Goal: Register for event/course

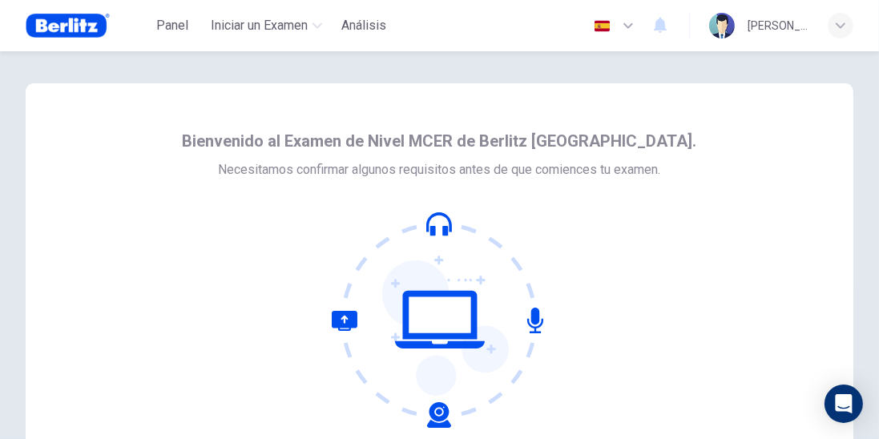
click at [635, 26] on icon "button" at bounding box center [628, 25] width 19 height 19
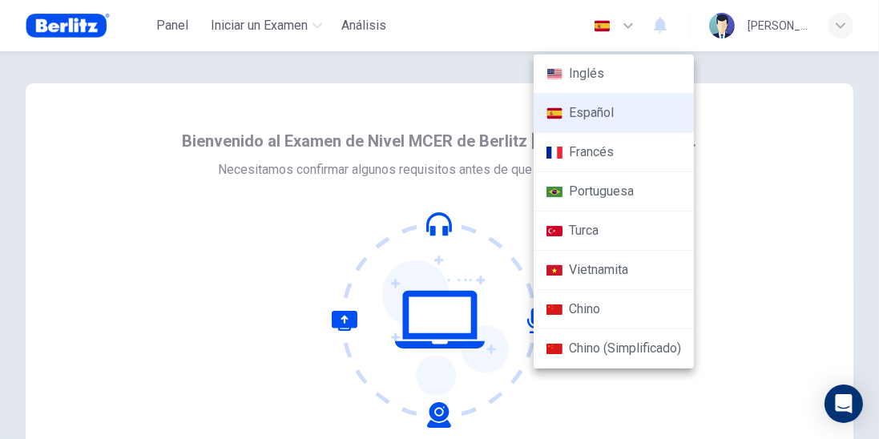
click at [584, 191] on li "Portuguesa" at bounding box center [614, 191] width 160 height 39
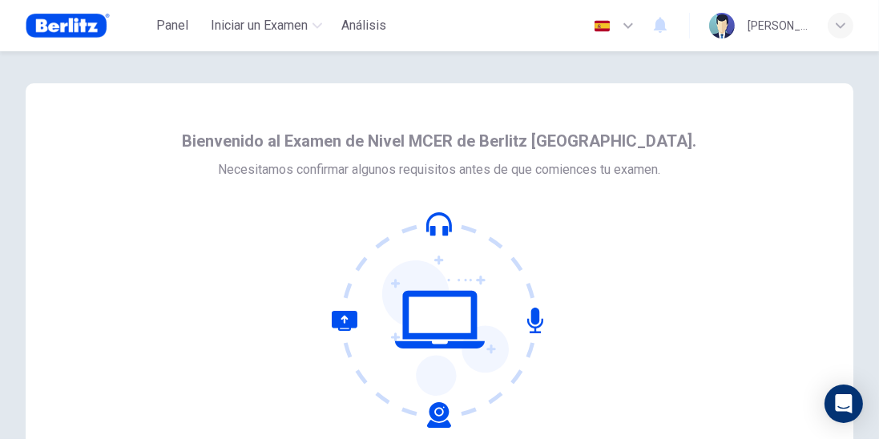
type input "**"
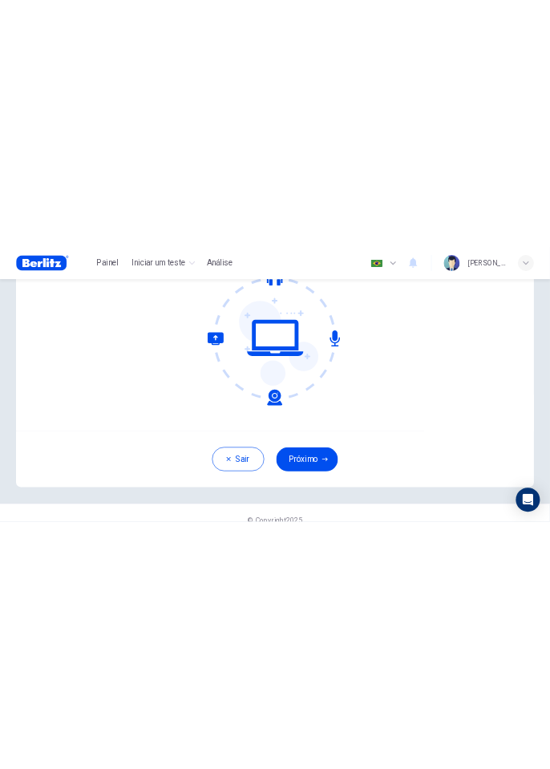
scroll to position [178, 0]
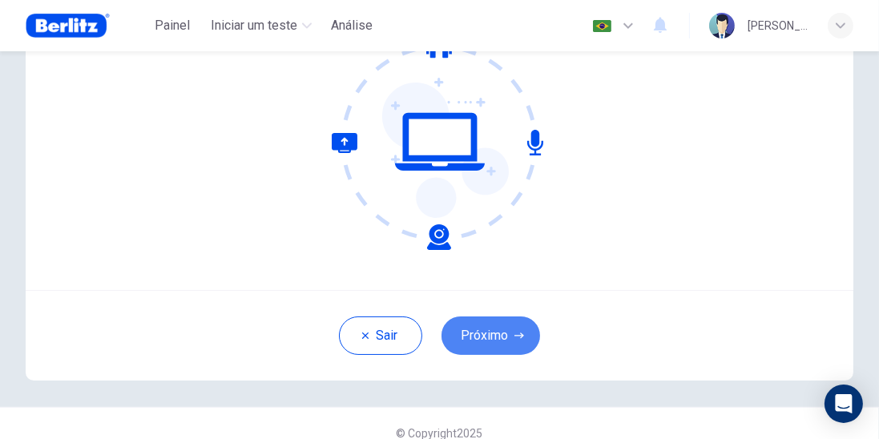
click at [481, 335] on button "Próximo" at bounding box center [491, 336] width 99 height 38
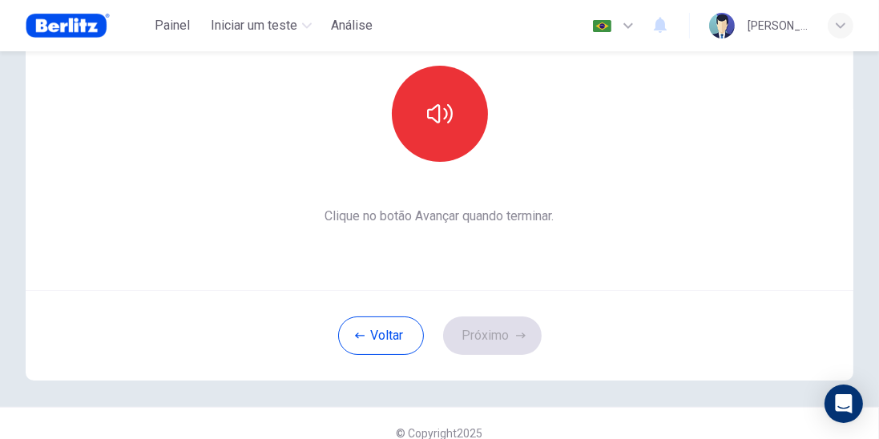
click at [453, 119] on button "button" at bounding box center [440, 114] width 96 height 96
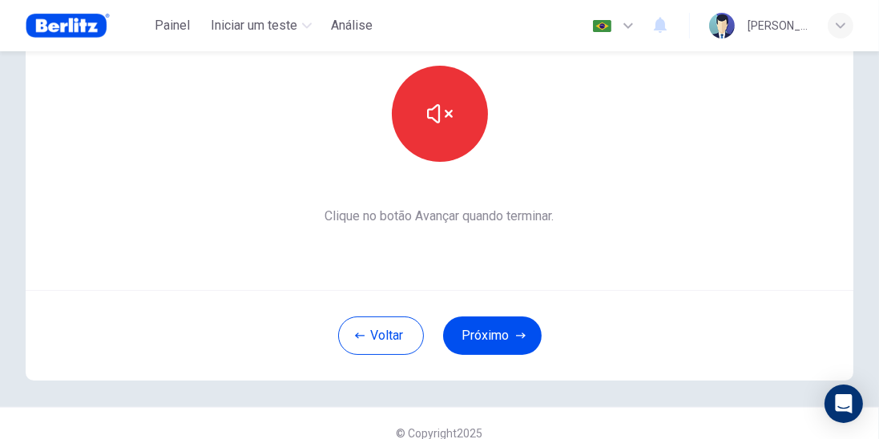
click at [431, 123] on icon "button" at bounding box center [440, 114] width 26 height 26
click at [460, 135] on button "button" at bounding box center [440, 114] width 96 height 96
click at [478, 343] on button "Próximo" at bounding box center [492, 336] width 99 height 38
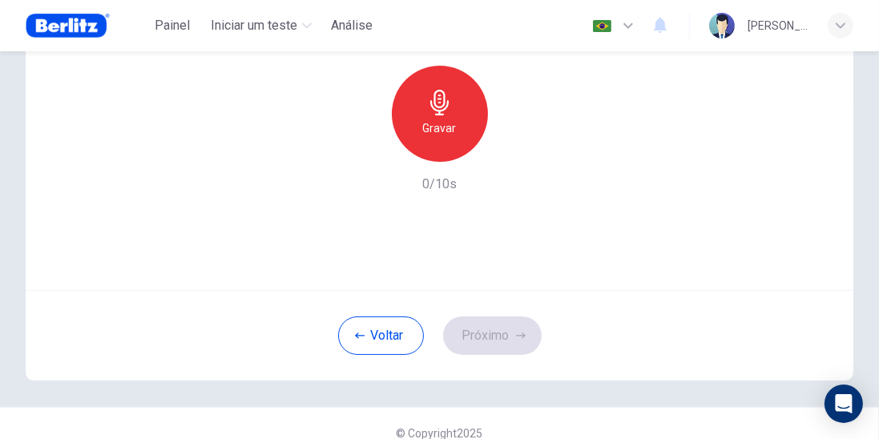
click at [444, 123] on h6 "Gravar" at bounding box center [440, 128] width 34 height 19
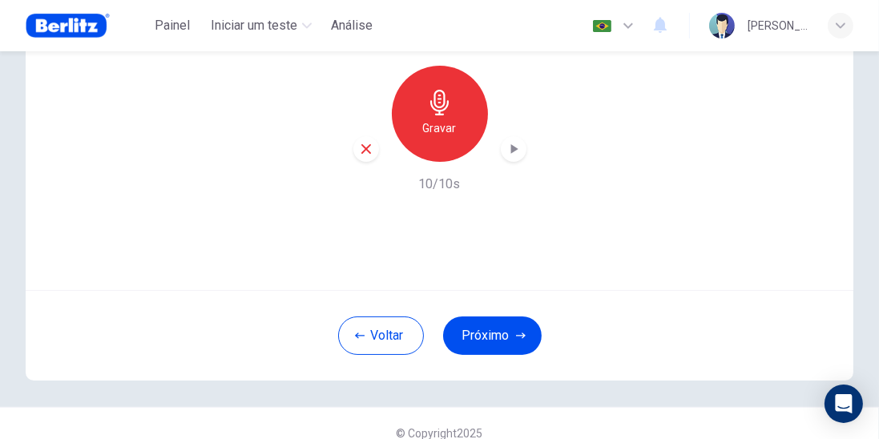
click at [483, 342] on button "Próximo" at bounding box center [492, 336] width 99 height 38
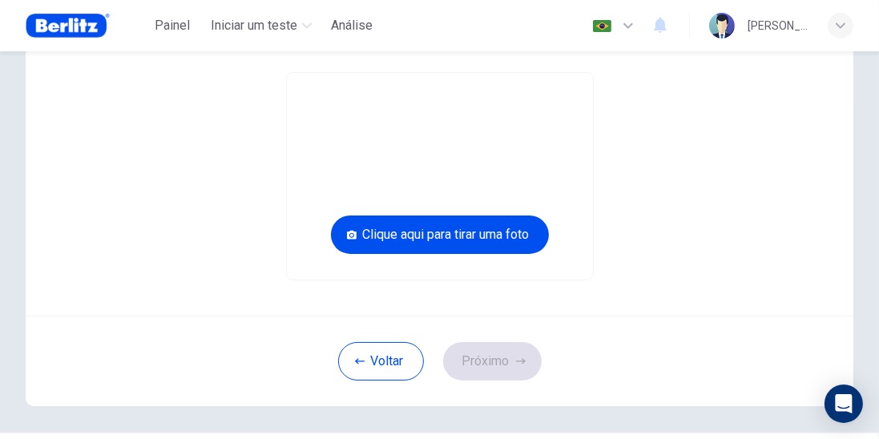
click at [409, 238] on button "Clique aqui para tirar uma foto" at bounding box center [440, 235] width 218 height 38
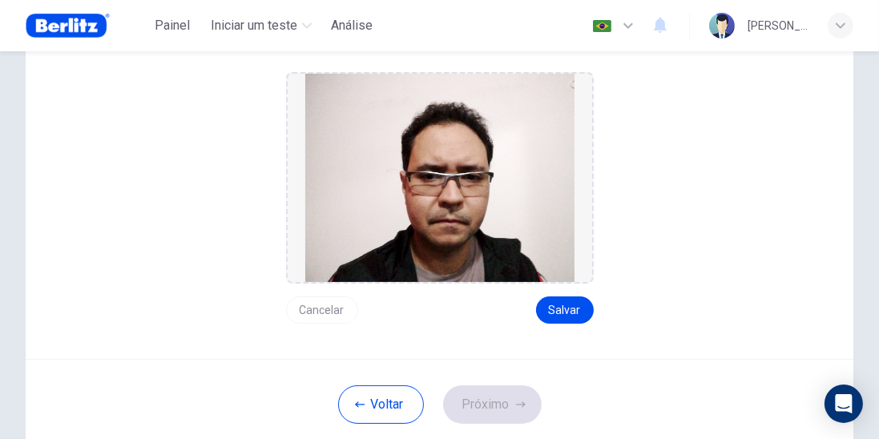
click at [559, 313] on button "Salvar" at bounding box center [565, 310] width 58 height 27
click at [483, 387] on button "Próximo" at bounding box center [492, 405] width 99 height 38
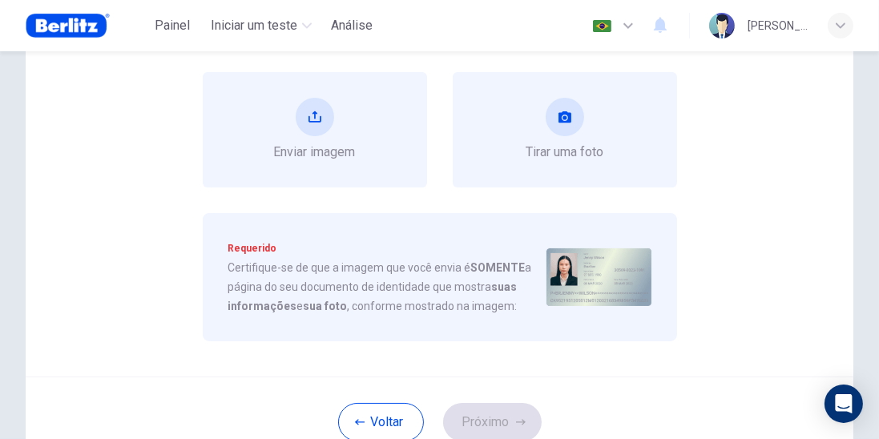
click at [565, 113] on icon "take photo" at bounding box center [565, 116] width 13 height 11
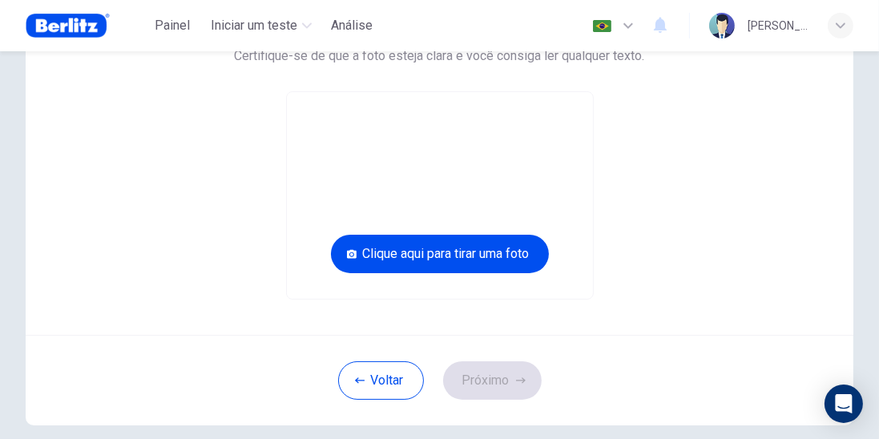
click at [370, 371] on button "Voltar" at bounding box center [381, 381] width 86 height 38
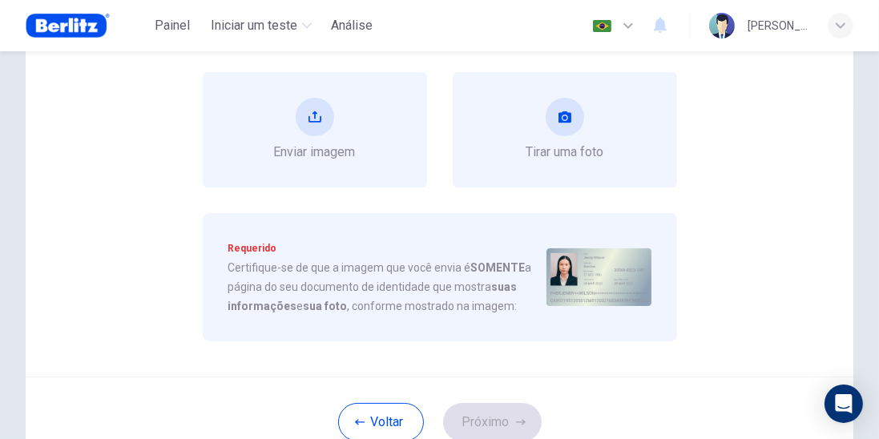
click at [308, 131] on button "upload" at bounding box center [315, 117] width 38 height 38
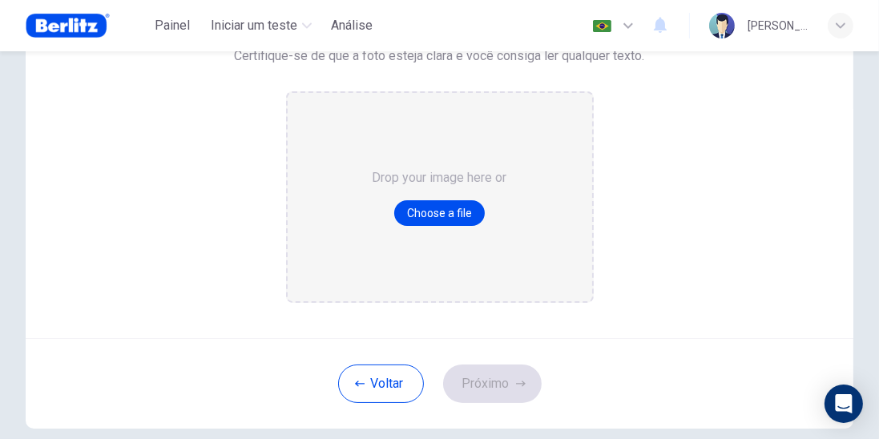
click at [434, 212] on button "Choose a file" at bounding box center [439, 213] width 91 height 26
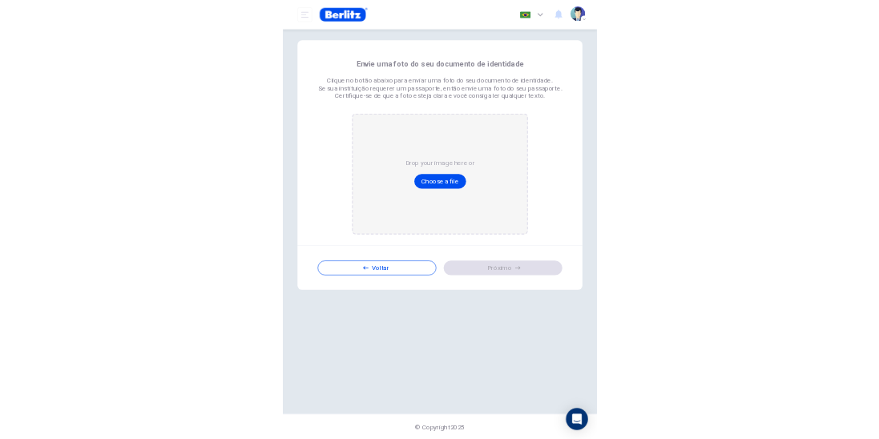
scroll to position [0, 0]
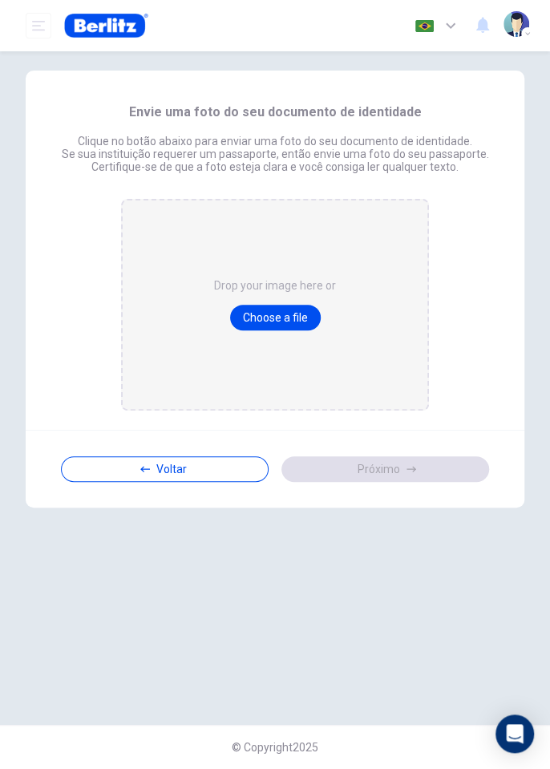
click at [263, 318] on button "Choose a file" at bounding box center [275, 318] width 91 height 26
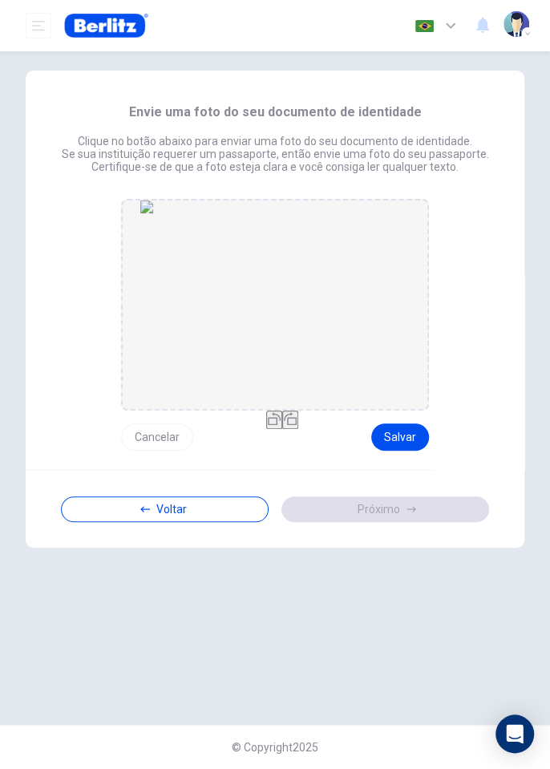
click at [396, 435] on button "Salvar" at bounding box center [400, 436] width 58 height 27
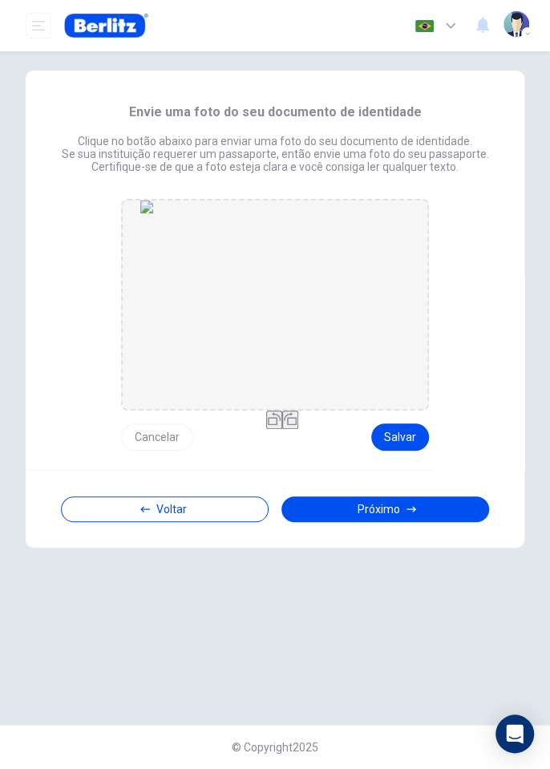
click at [362, 439] on button "Próximo" at bounding box center [385, 509] width 208 height 26
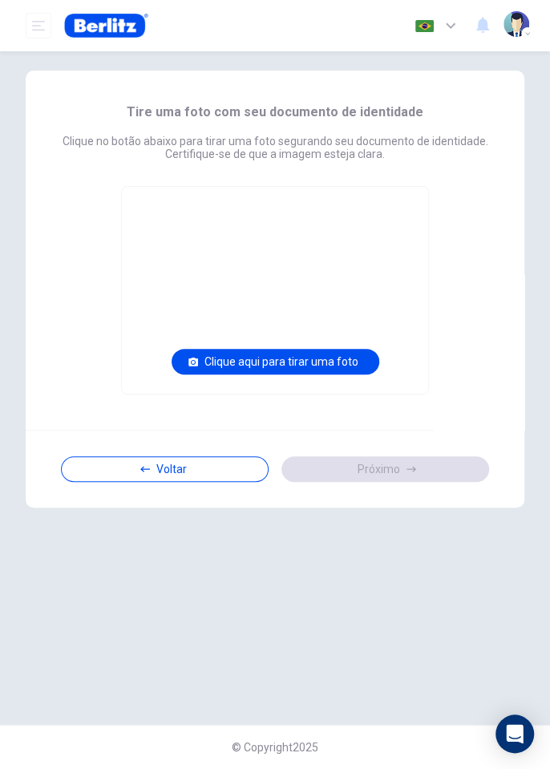
click at [0, 137] on div "Tire uma foto com seu documento de identidade Clique no botão abaixo para tirar…" at bounding box center [275, 387] width 550 height 673
click at [220, 353] on button "Clique aqui para tirar uma foto" at bounding box center [276, 362] width 208 height 26
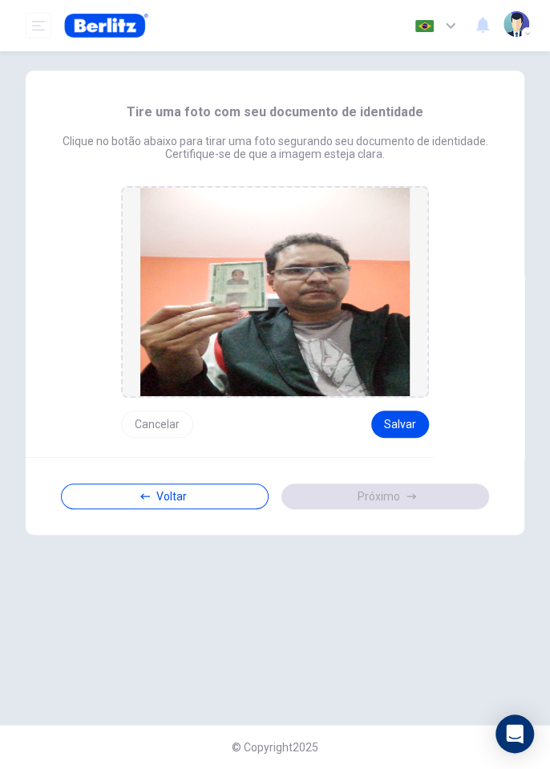
click at [394, 420] on button "Salvar" at bounding box center [400, 423] width 58 height 27
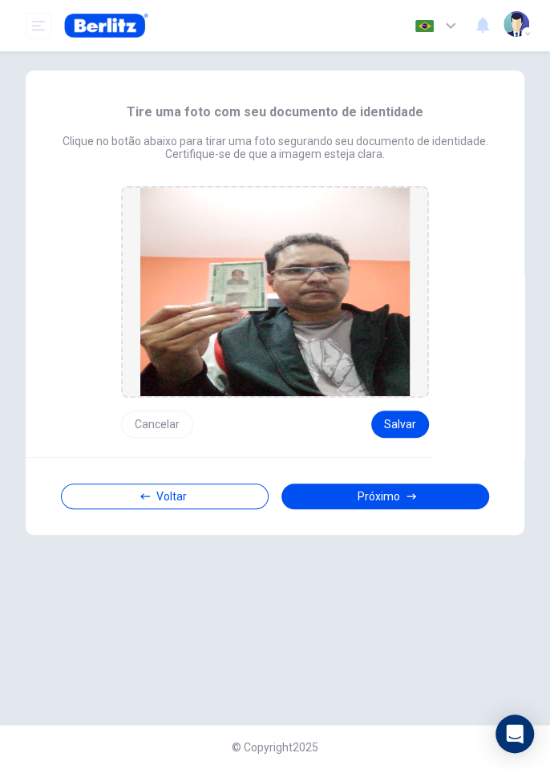
click at [418, 439] on button "Próximo" at bounding box center [385, 496] width 208 height 26
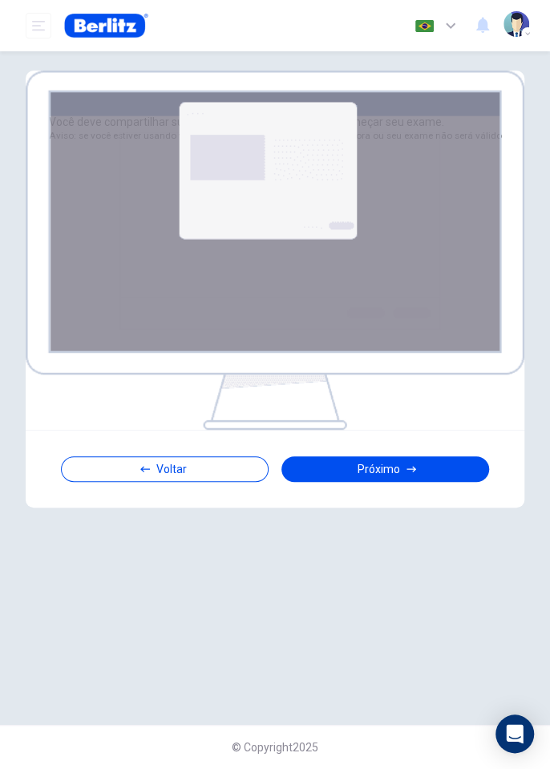
click at [399, 439] on button "Próximo" at bounding box center [385, 469] width 208 height 26
click at [382, 439] on button "Próximo" at bounding box center [385, 469] width 208 height 26
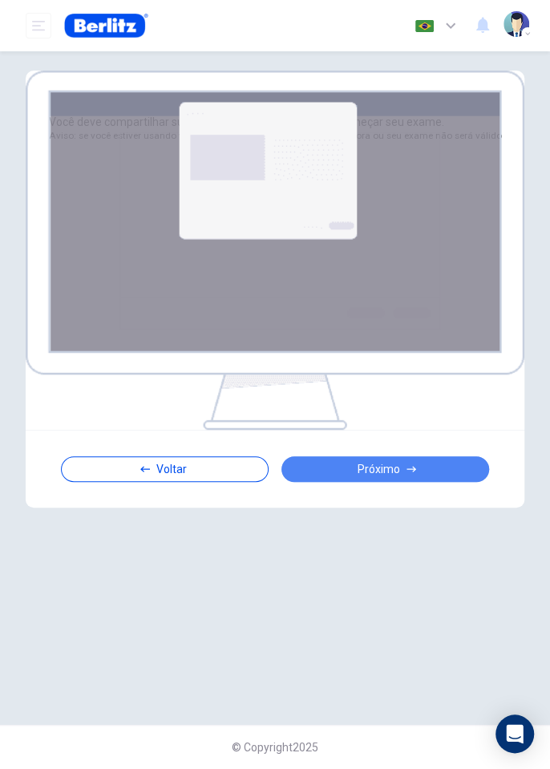
click at [378, 439] on button "Próximo" at bounding box center [385, 469] width 208 height 26
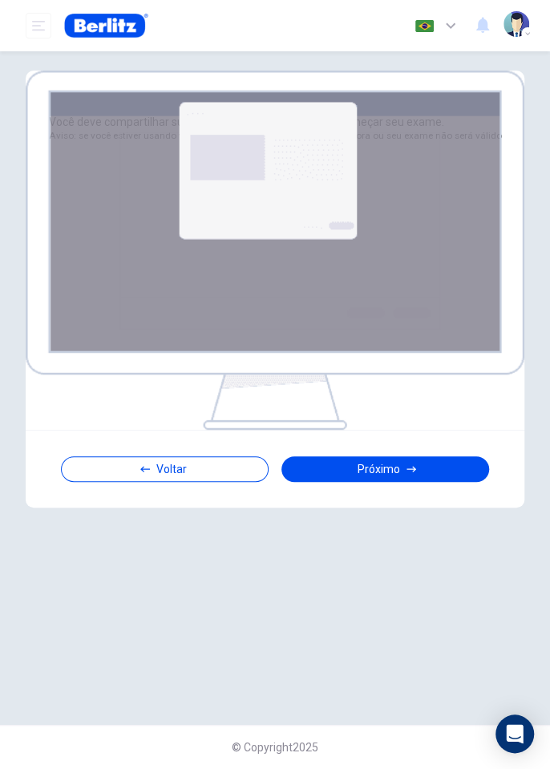
click at [390, 439] on button "Próximo" at bounding box center [385, 469] width 208 height 26
click at [270, 278] on img at bounding box center [275, 250] width 499 height 359
click at [400, 439] on button "Próximo" at bounding box center [385, 469] width 208 height 26
click at [403, 439] on button "Próximo" at bounding box center [385, 469] width 208 height 26
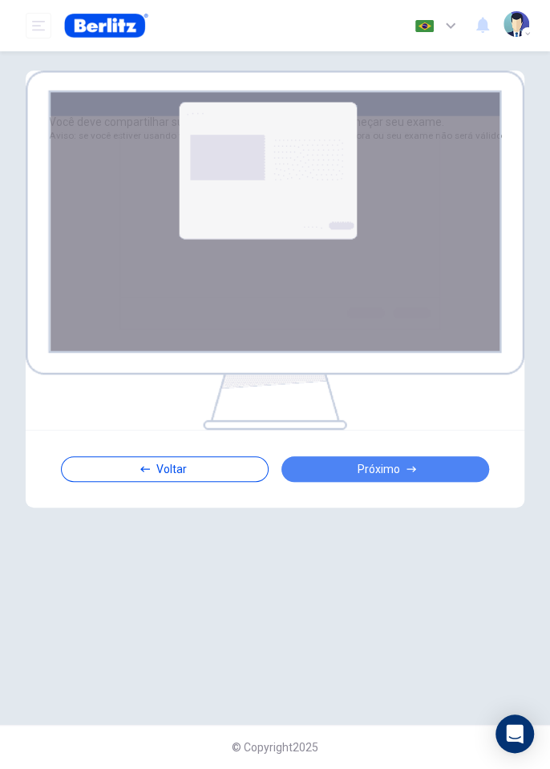
click at [403, 439] on button "Próximo" at bounding box center [385, 469] width 208 height 26
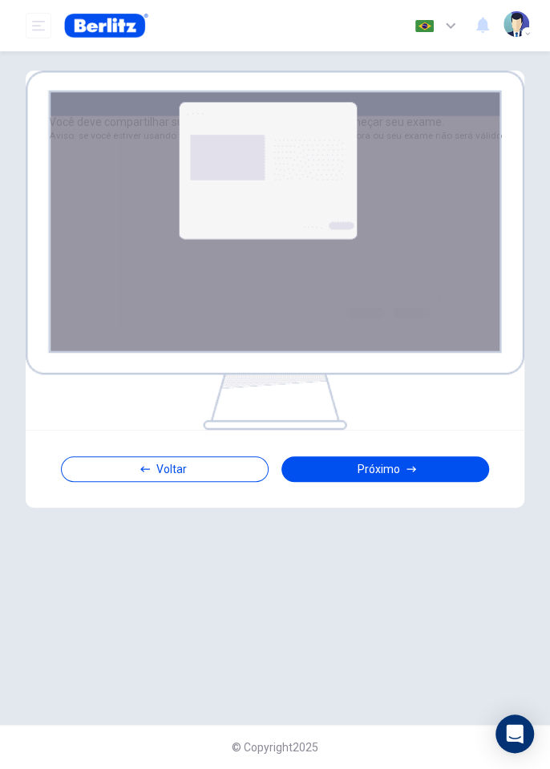
click at [397, 439] on button "Próximo" at bounding box center [385, 469] width 208 height 26
click at [270, 266] on img at bounding box center [275, 250] width 499 height 359
click at [264, 291] on img at bounding box center [275, 250] width 499 height 359
click at [233, 282] on img at bounding box center [275, 250] width 499 height 359
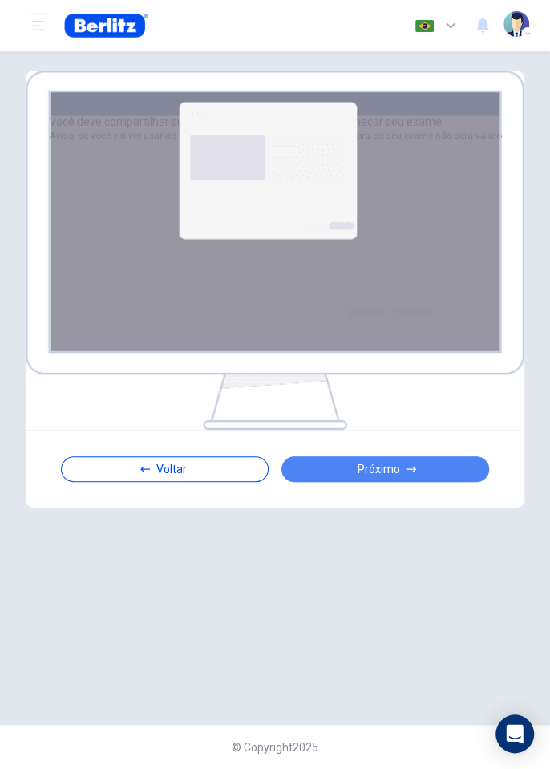
click at [405, 439] on button "Próximo" at bounding box center [385, 469] width 208 height 26
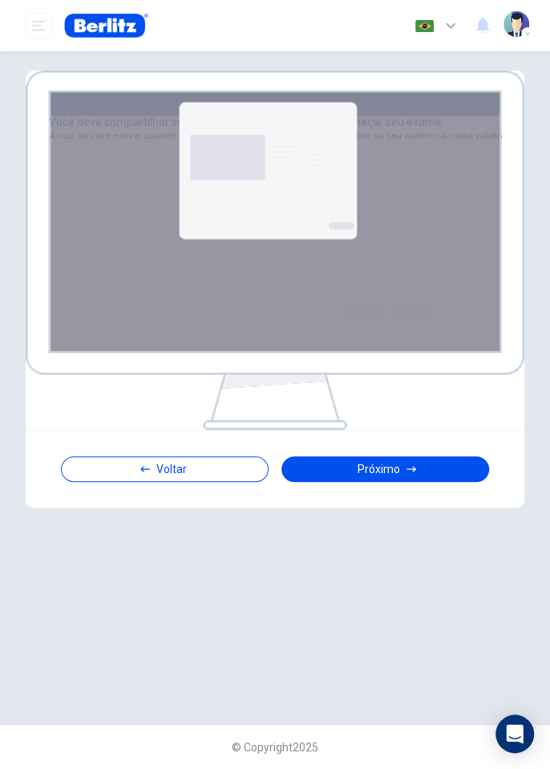
click at [405, 439] on button "Próximo" at bounding box center [385, 469] width 208 height 26
click at [398, 439] on button "Próximo" at bounding box center [385, 469] width 208 height 26
click at [397, 439] on button "Próximo" at bounding box center [385, 469] width 208 height 26
click at [396, 439] on button "Próximo" at bounding box center [385, 469] width 208 height 26
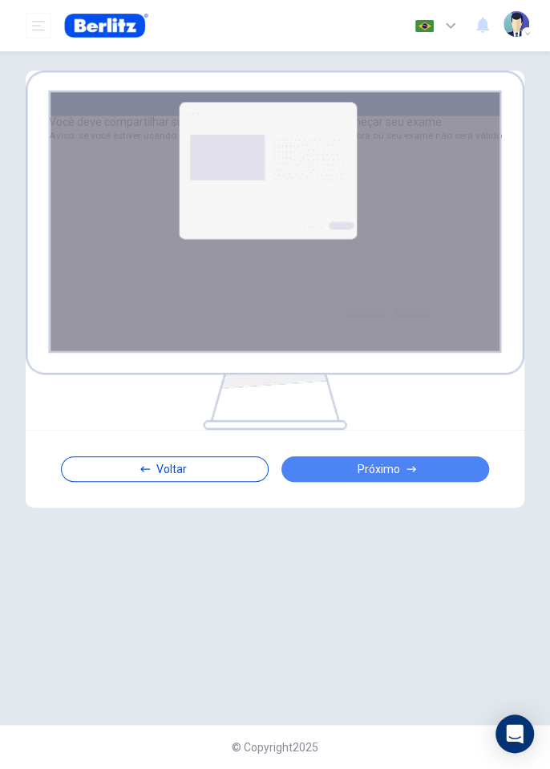
click at [381, 439] on button "Próximo" at bounding box center [385, 469] width 208 height 26
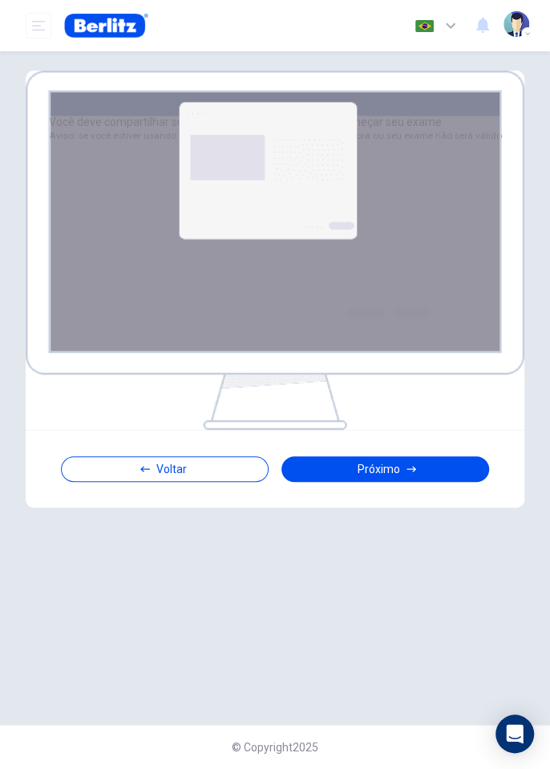
click at [370, 439] on button "Próximo" at bounding box center [385, 469] width 208 height 26
click at [383, 439] on button "Próximo" at bounding box center [385, 469] width 208 height 26
click at [384, 439] on button "Próximo" at bounding box center [385, 469] width 208 height 26
click at [377, 439] on div "Voltar Próximo" at bounding box center [275, 469] width 499 height 78
click at [392, 439] on button "Próximo" at bounding box center [385, 469] width 208 height 26
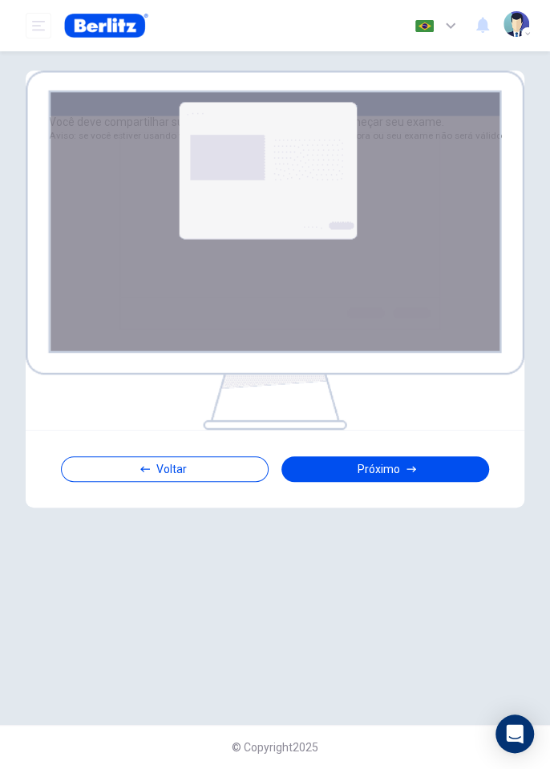
click at [389, 439] on button "Próximo" at bounding box center [385, 469] width 208 height 26
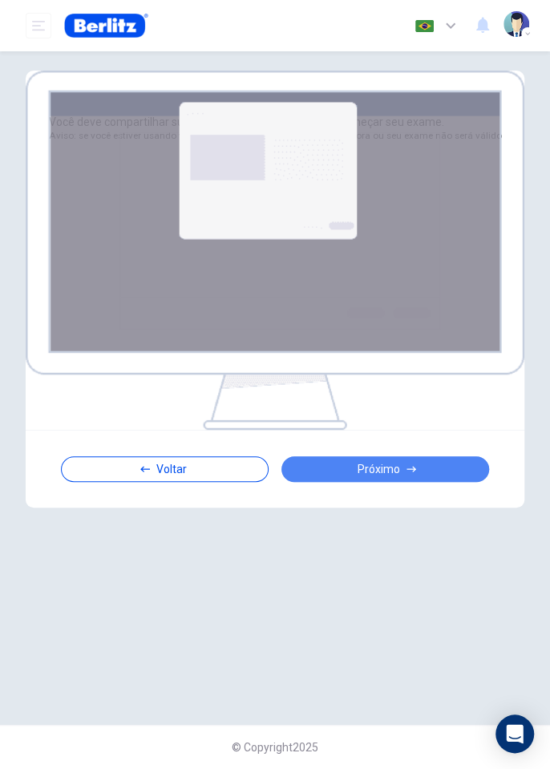
click at [411, 439] on icon "button" at bounding box center [411, 469] width 10 height 10
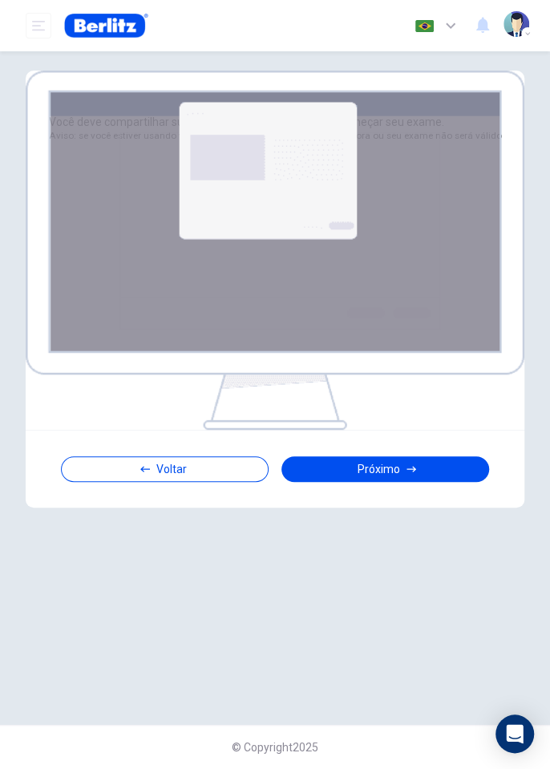
click at [412, 439] on icon "button" at bounding box center [411, 469] width 10 height 6
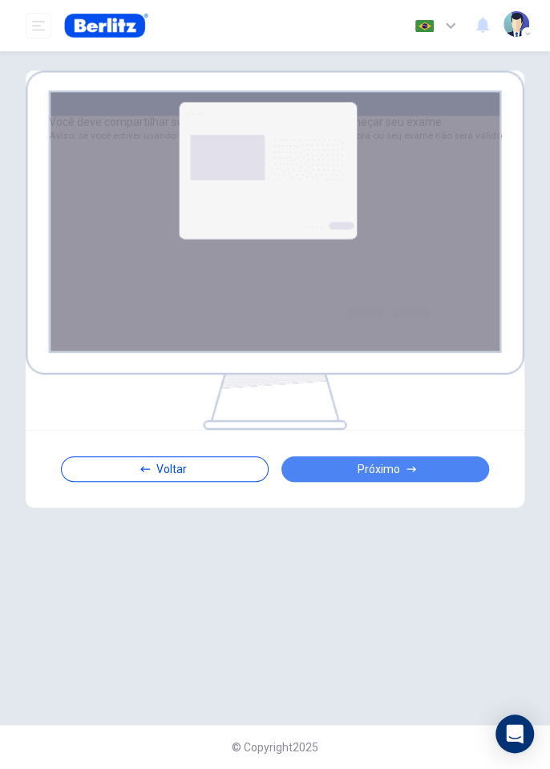
click at [427, 439] on button "Próximo" at bounding box center [385, 469] width 208 height 26
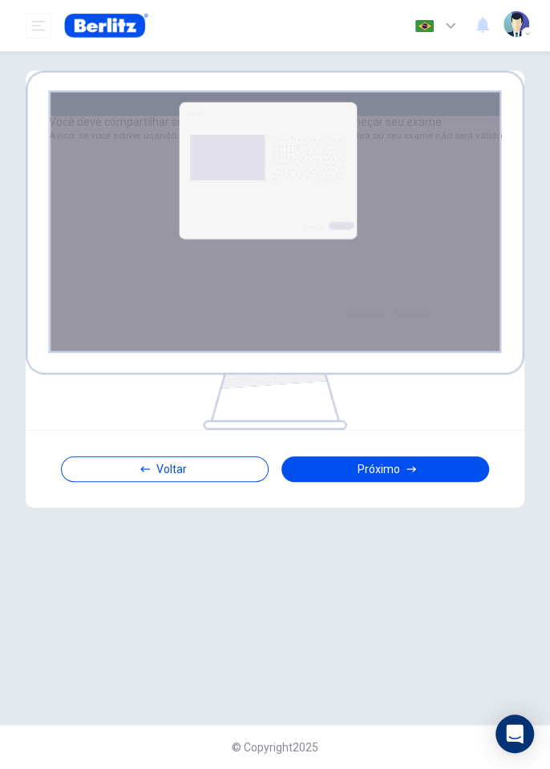
click at [427, 439] on button "Próximo" at bounding box center [385, 469] width 208 height 26
click at [309, 245] on img at bounding box center [275, 250] width 499 height 359
click at [278, 269] on img at bounding box center [275, 250] width 499 height 359
click at [418, 439] on button "Próximo" at bounding box center [385, 469] width 208 height 26
click at [457, 439] on button "Próximo" at bounding box center [385, 469] width 208 height 26
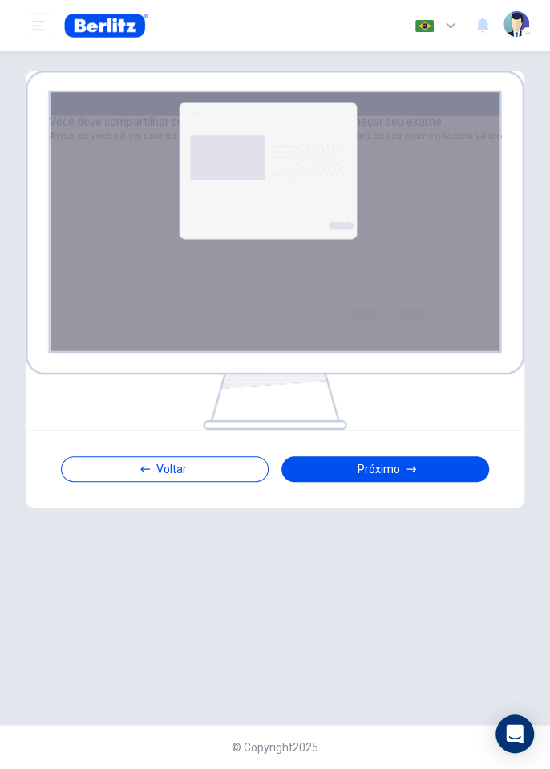
click at [446, 439] on button "Próximo" at bounding box center [385, 469] width 208 height 26
click at [439, 439] on button "Próximo" at bounding box center [385, 469] width 208 height 26
click at [396, 439] on div "Voltar Próximo" at bounding box center [275, 469] width 499 height 78
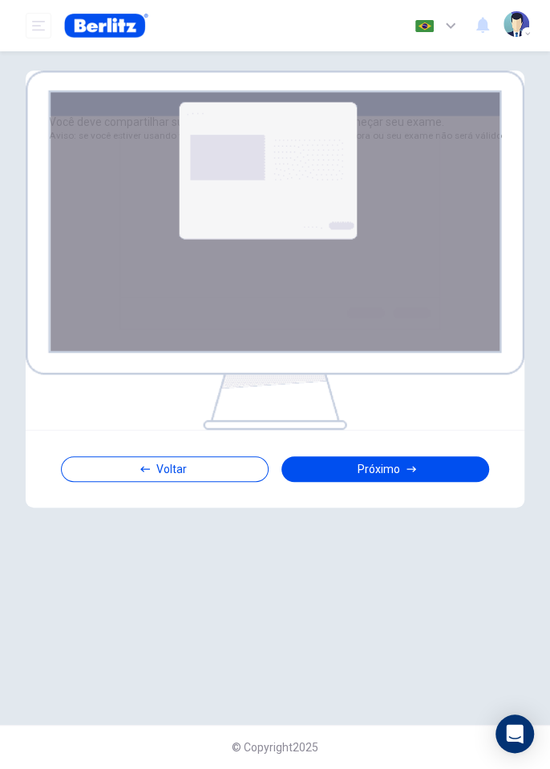
click at [398, 439] on button "Próximo" at bounding box center [385, 469] width 208 height 26
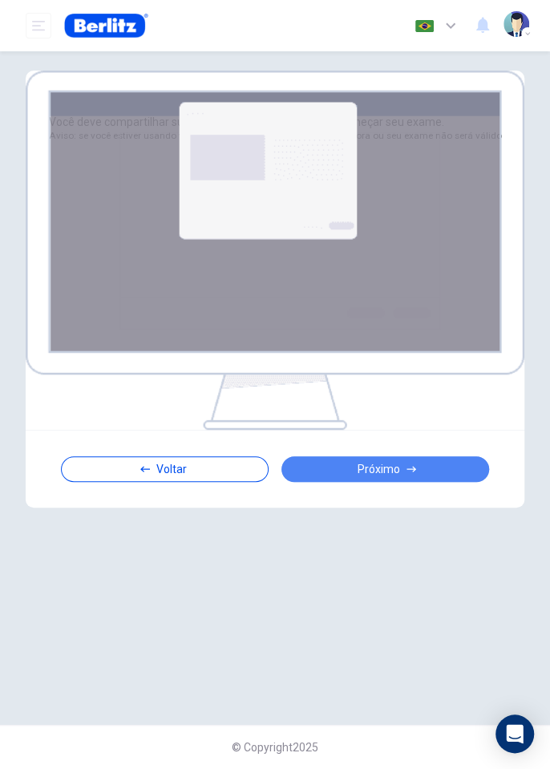
click at [370, 439] on button "Próximo" at bounding box center [385, 469] width 208 height 26
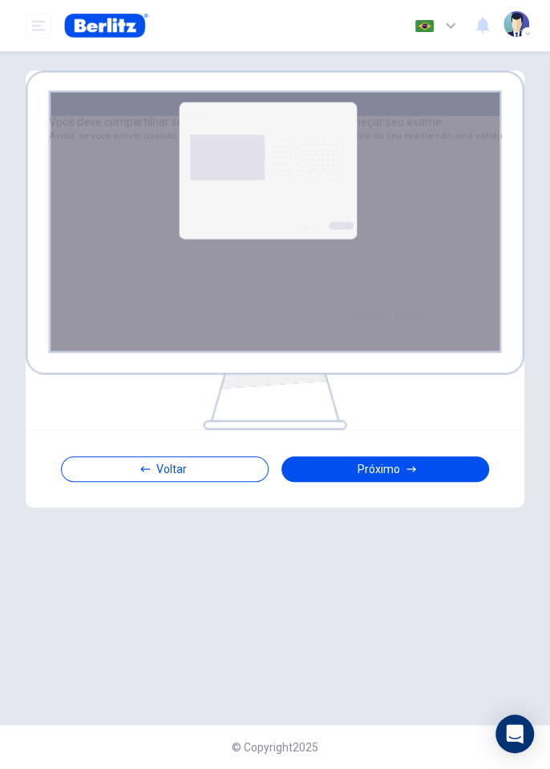
click at [358, 439] on button "Próximo" at bounding box center [385, 469] width 208 height 26
click at [356, 439] on button "Próximo" at bounding box center [385, 469] width 208 height 26
click at [364, 439] on button "Próximo" at bounding box center [385, 469] width 208 height 26
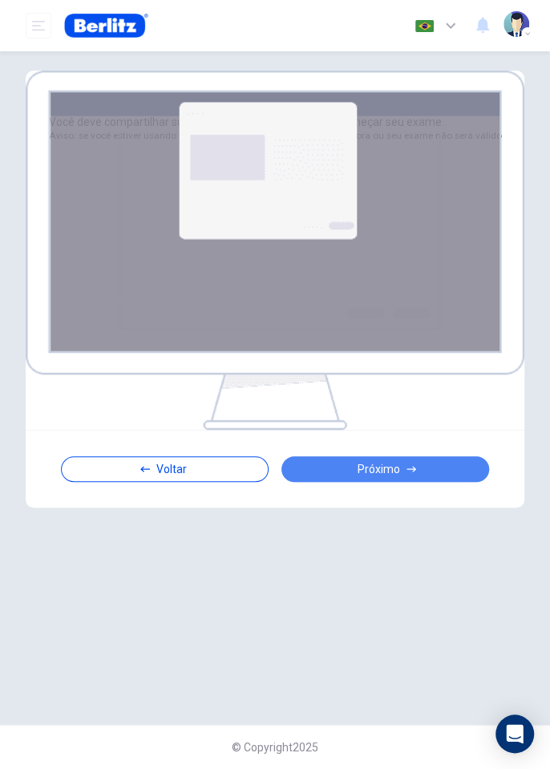
click at [353, 439] on button "Próximo" at bounding box center [385, 469] width 208 height 26
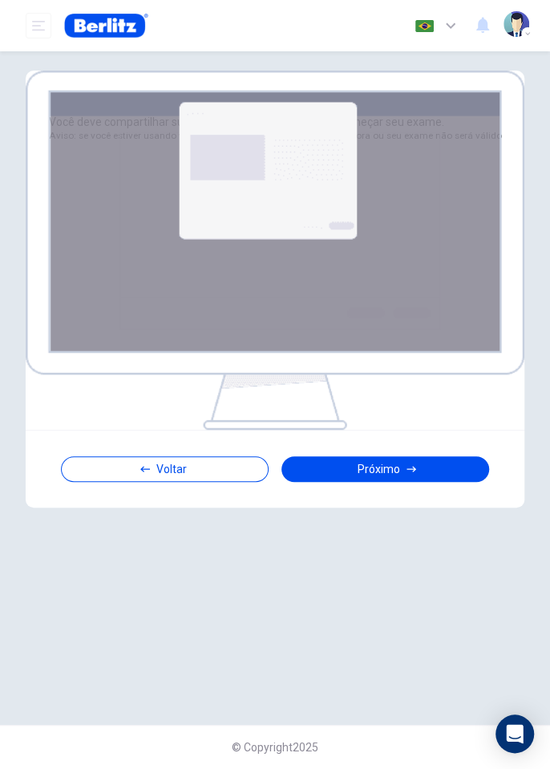
click at [353, 439] on button "Próximo" at bounding box center [385, 469] width 208 height 26
click at [364, 439] on button "Próximo" at bounding box center [385, 469] width 208 height 26
click at [366, 439] on button "Próximo" at bounding box center [385, 469] width 208 height 26
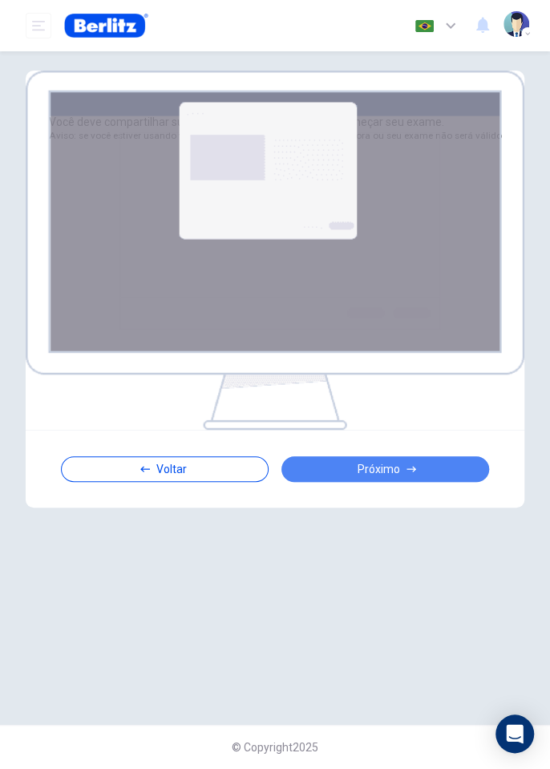
click at [359, 439] on button "Próximo" at bounding box center [385, 469] width 208 height 26
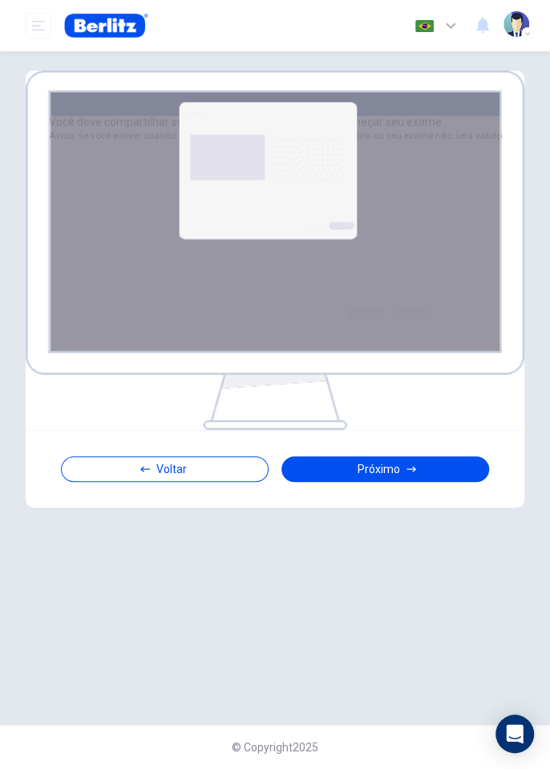
click at [359, 439] on button "Próximo" at bounding box center [385, 469] width 208 height 26
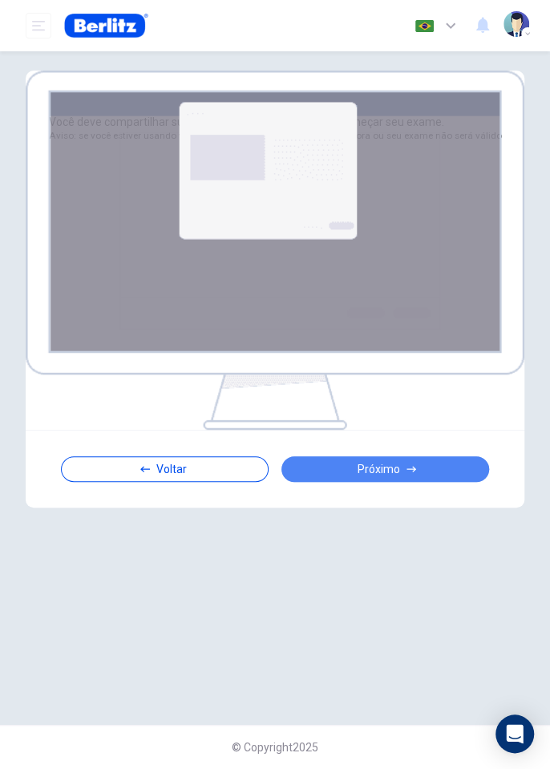
click at [405, 439] on button "Próximo" at bounding box center [385, 469] width 208 height 26
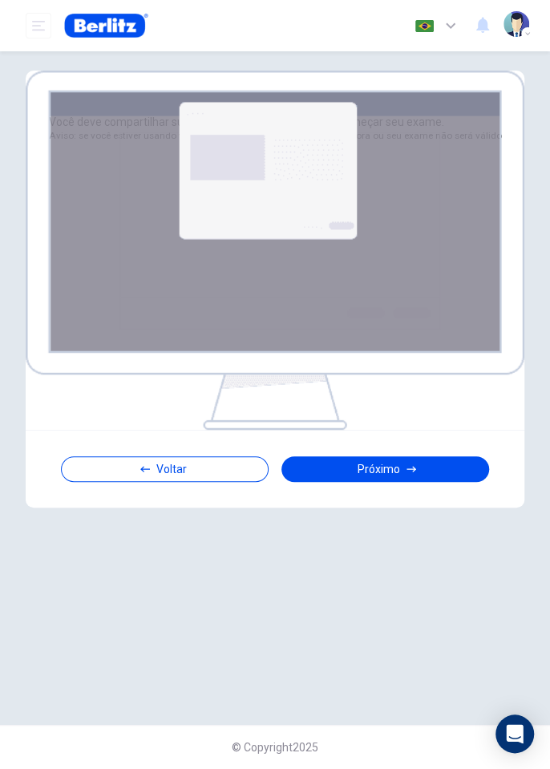
click at [395, 439] on button "Próximo" at bounding box center [385, 469] width 208 height 26
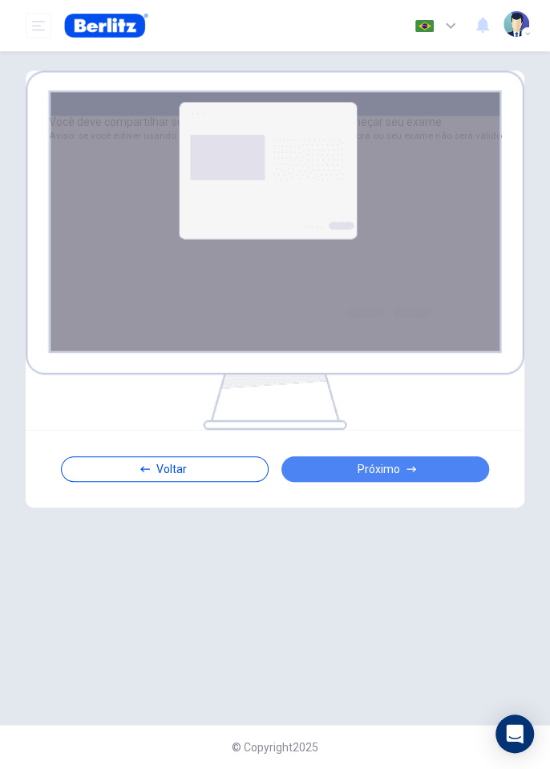
click at [409, 439] on button "Próximo" at bounding box center [385, 469] width 208 height 26
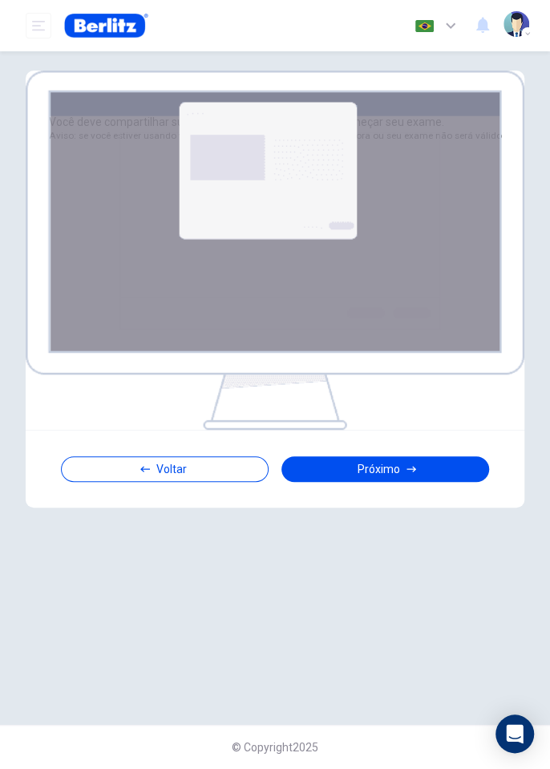
click at [227, 439] on button "Voltar" at bounding box center [165, 469] width 208 height 26
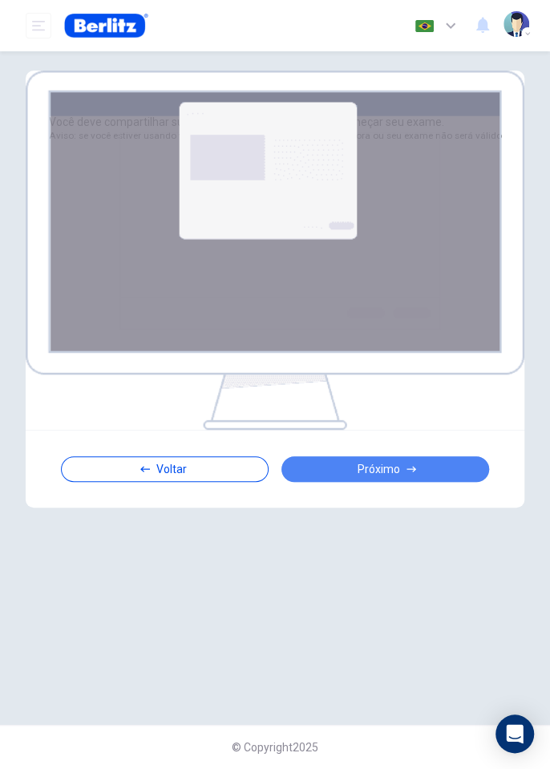
click at [404, 439] on button "Próximo" at bounding box center [385, 469] width 208 height 26
click at [405, 439] on button "Próximo" at bounding box center [385, 469] width 208 height 26
click at [414, 439] on button "Próximo" at bounding box center [385, 469] width 208 height 26
click at [425, 439] on button "Próximo" at bounding box center [385, 469] width 208 height 26
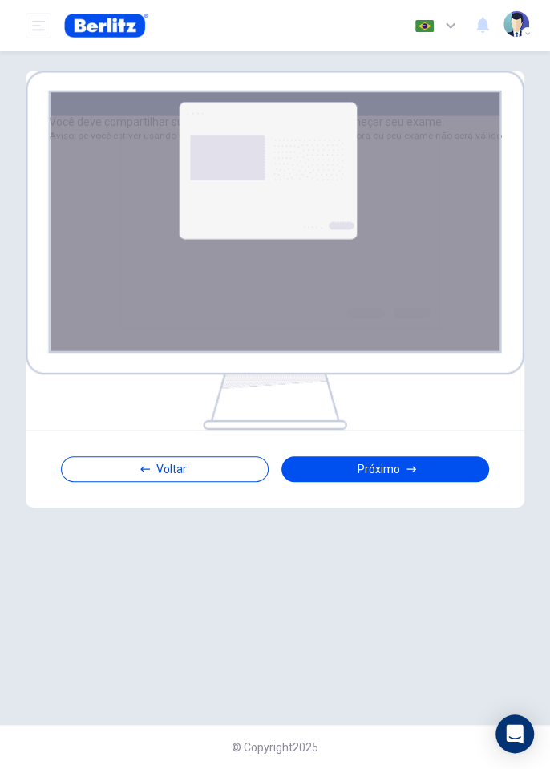
click at [424, 439] on button "Próximo" at bounding box center [385, 469] width 208 height 26
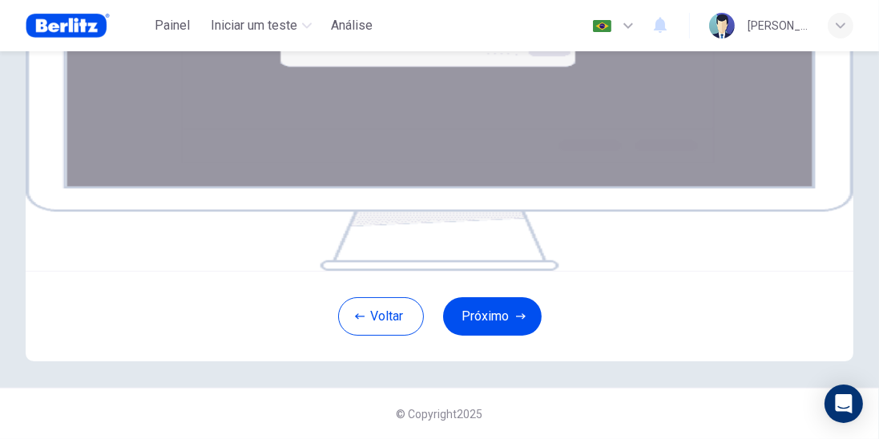
scroll to position [361, 0]
click at [483, 318] on button "Próximo" at bounding box center [492, 316] width 99 height 38
click at [511, 313] on button "Próximo" at bounding box center [492, 316] width 99 height 38
click at [530, 330] on button "Próximo" at bounding box center [492, 316] width 99 height 38
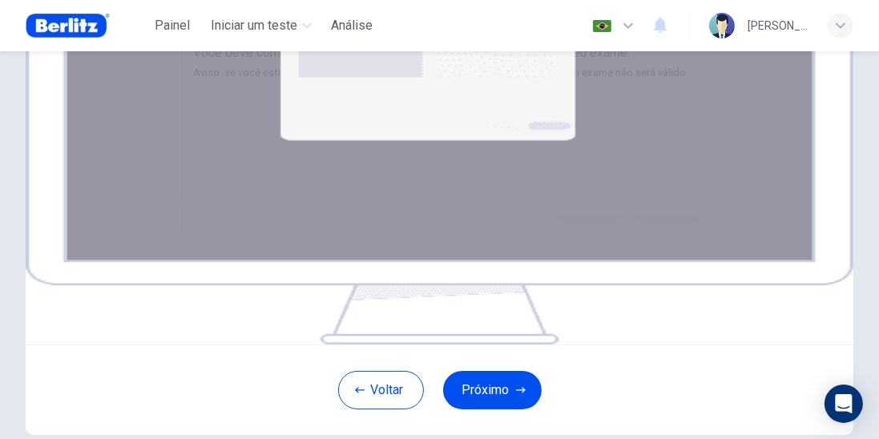
scroll to position [120, 0]
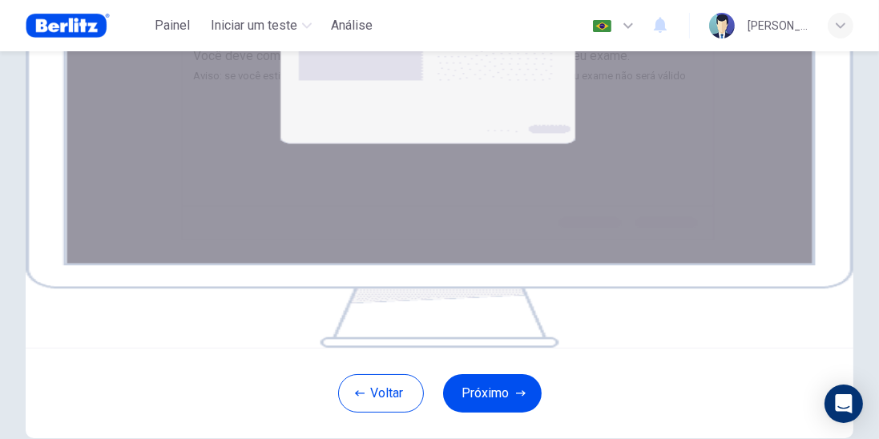
click at [253, 21] on span "Iniciar um teste" at bounding box center [254, 25] width 87 height 19
click at [277, 83] on span "Clique no botão Avançar para selecionar sua tela. Você deve compartilhar sua te…" at bounding box center [439, 56] width 493 height 54
click at [265, 27] on span "Iniciar um teste" at bounding box center [254, 25] width 87 height 19
click at [254, 34] on span "Iniciar um teste" at bounding box center [254, 25] width 87 height 19
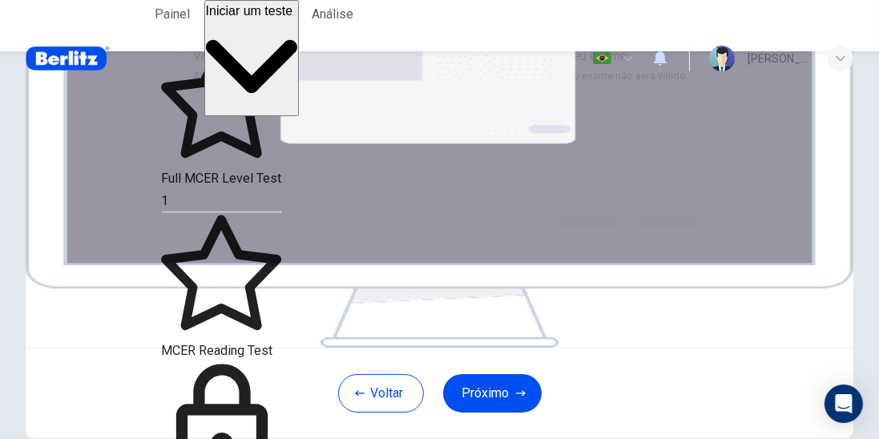
click at [281, 171] on span "Full MCER Level Test" at bounding box center [221, 178] width 120 height 15
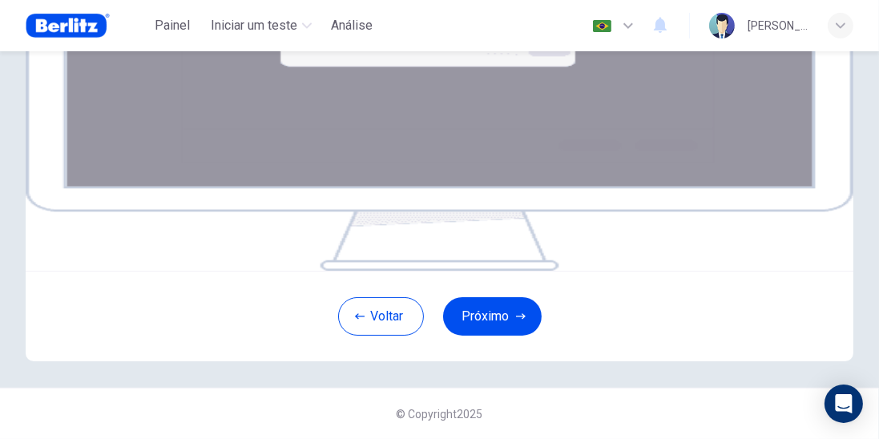
scroll to position [280, 0]
click at [503, 336] on button "Próximo" at bounding box center [492, 316] width 99 height 38
click at [495, 336] on button "Próximo" at bounding box center [492, 316] width 99 height 38
click at [498, 336] on button "Próximo" at bounding box center [492, 316] width 99 height 38
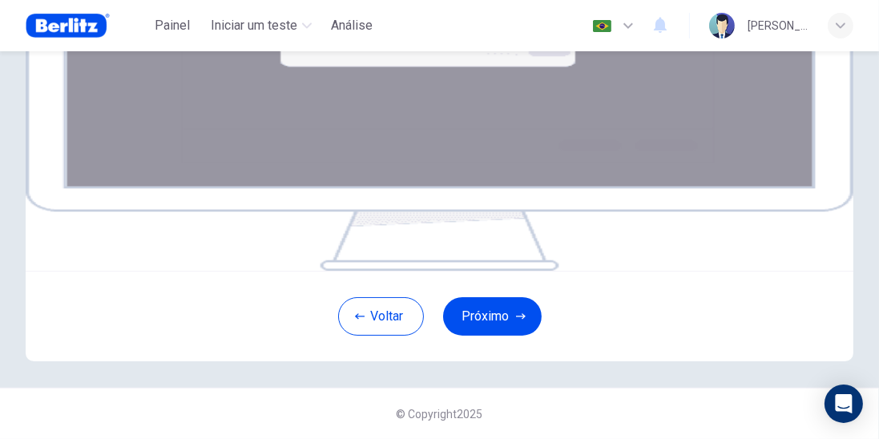
click at [495, 328] on button "Próximo" at bounding box center [492, 316] width 99 height 38
click at [485, 331] on button "Próximo" at bounding box center [492, 316] width 99 height 38
click at [480, 336] on button "Próximo" at bounding box center [492, 316] width 99 height 38
click at [478, 336] on button "Próximo" at bounding box center [492, 316] width 99 height 38
click at [839, 37] on div "button" at bounding box center [841, 26] width 26 height 26
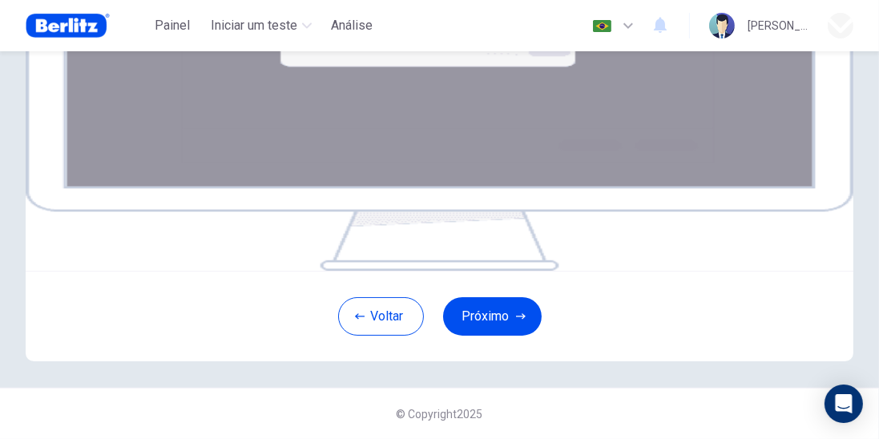
click at [136, 251] on div at bounding box center [439, 219] width 879 height 439
click at [495, 336] on button "Próximo" at bounding box center [492, 316] width 99 height 38
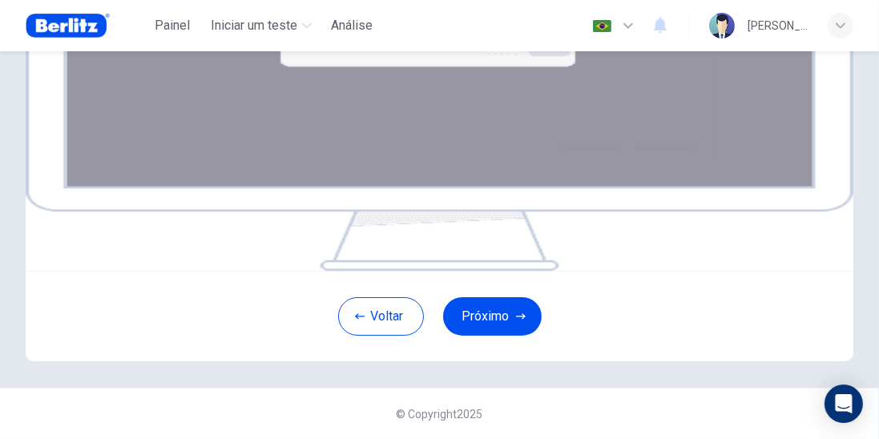
click at [489, 323] on button "Próximo" at bounding box center [492, 316] width 99 height 38
click at [506, 336] on button "Próximo" at bounding box center [492, 316] width 99 height 38
click at [507, 336] on button "Próximo" at bounding box center [492, 316] width 99 height 38
click at [370, 329] on button "Voltar" at bounding box center [381, 316] width 86 height 38
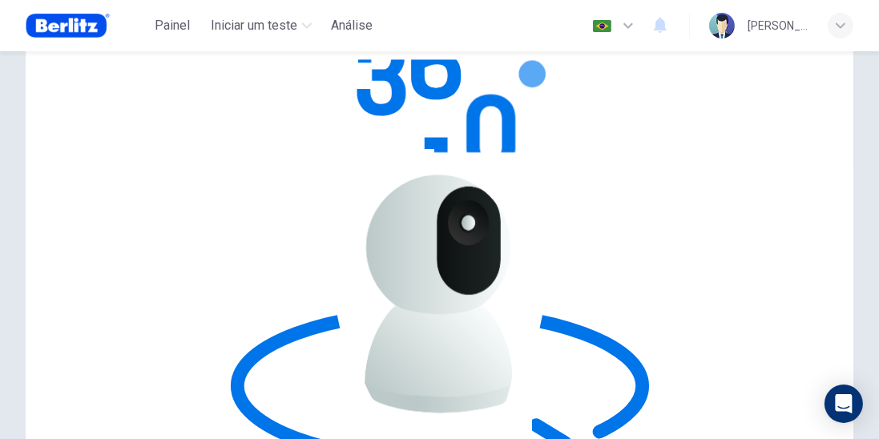
scroll to position [127, 0]
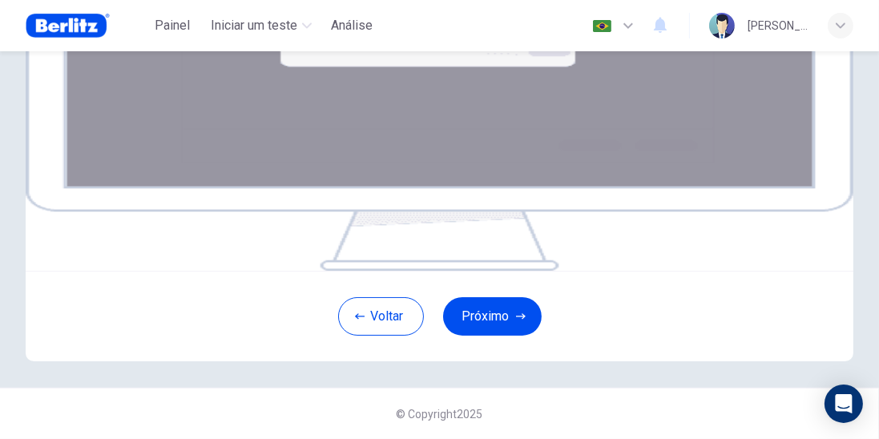
scroll to position [361, 0]
click at [588, 266] on div "Sua tela também será gravada Clique no botão Avançar para selecionar sua tela. …" at bounding box center [440, 78] width 828 height 385
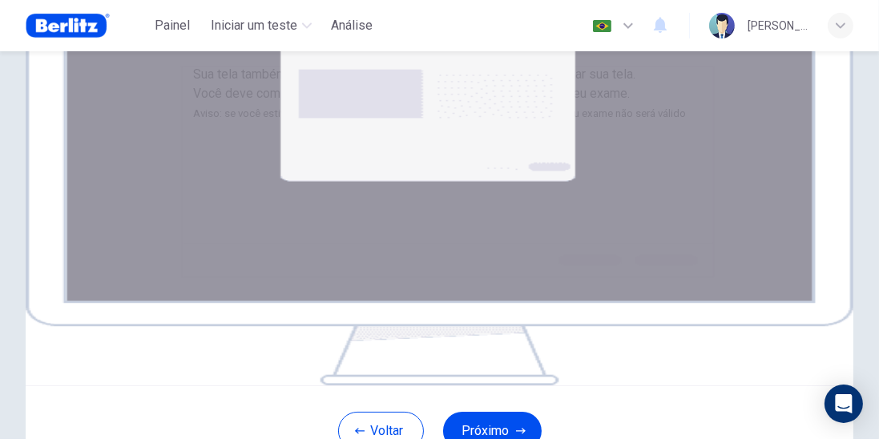
scroll to position [79, 0]
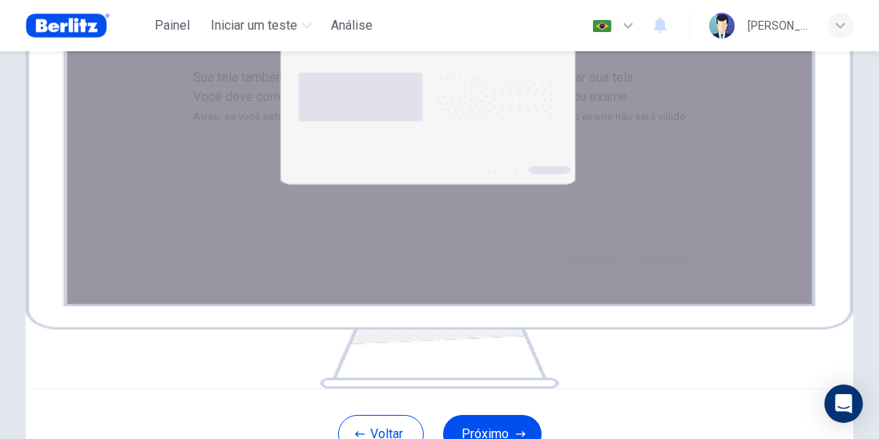
click at [203, 123] on span "Clique no botão Avançar para selecionar sua tela. Você deve compartilhar sua te…" at bounding box center [439, 97] width 493 height 54
click at [197, 123] on span "Clique no botão Avançar para selecionar sua tela. Você deve compartilhar sua te…" at bounding box center [439, 97] width 493 height 54
click at [205, 123] on span "Clique no botão Avançar para selecionar sua tela. Você deve compartilhar sua te…" at bounding box center [439, 97] width 493 height 54
click at [209, 123] on span "Clique no botão Avançar para selecionar sua tela. Você deve compartilhar sua te…" at bounding box center [439, 97] width 493 height 54
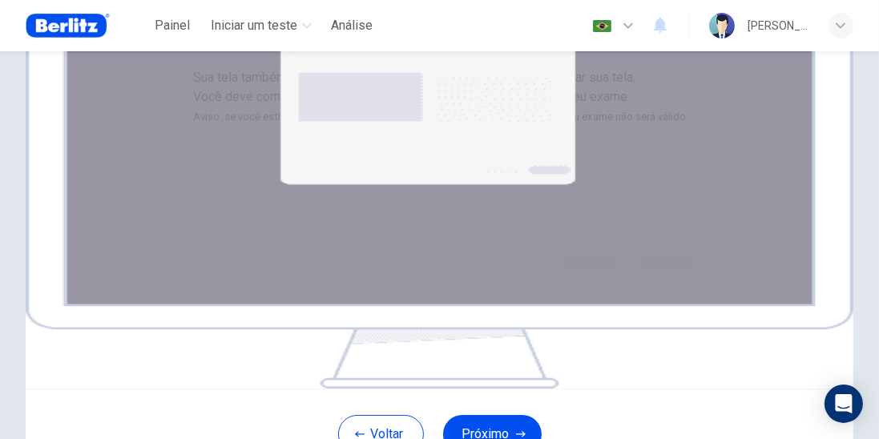
click at [215, 123] on span "Clique no botão Avançar para selecionar sua tela. Você deve compartilhar sua te…" at bounding box center [439, 97] width 493 height 54
click at [220, 123] on span "Clique no botão Avançar para selecionar sua tela. Você deve compartilhar sua te…" at bounding box center [439, 97] width 493 height 54
click at [219, 123] on span "Clique no botão Avançar para selecionar sua tela. Você deve compartilhar sua te…" at bounding box center [439, 97] width 493 height 54
click at [216, 127] on div "Sua tela também será gravada Clique no botão Avançar para selecionar sua tela. …" at bounding box center [439, 97] width 493 height 59
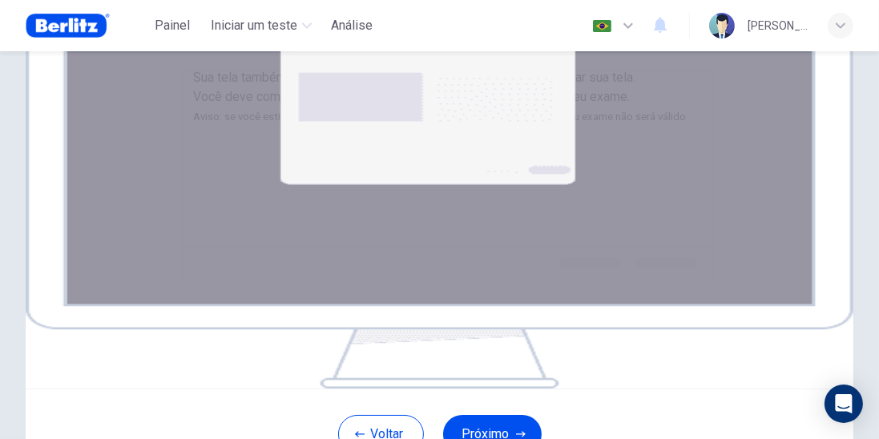
click at [210, 127] on div "Sua tela também será gravada Clique no botão Avançar para selecionar sua tela. …" at bounding box center [439, 97] width 493 height 59
click at [214, 127] on div "Sua tela também será gravada Clique no botão Avançar para selecionar sua tela. …" at bounding box center [439, 97] width 493 height 59
click at [222, 127] on div "Sua tela também será gravada Clique no botão Avançar para selecionar sua tela. …" at bounding box center [439, 97] width 493 height 59
click at [221, 127] on div "Sua tela também será gravada Clique no botão Avançar para selecionar sua tela. …" at bounding box center [439, 97] width 493 height 59
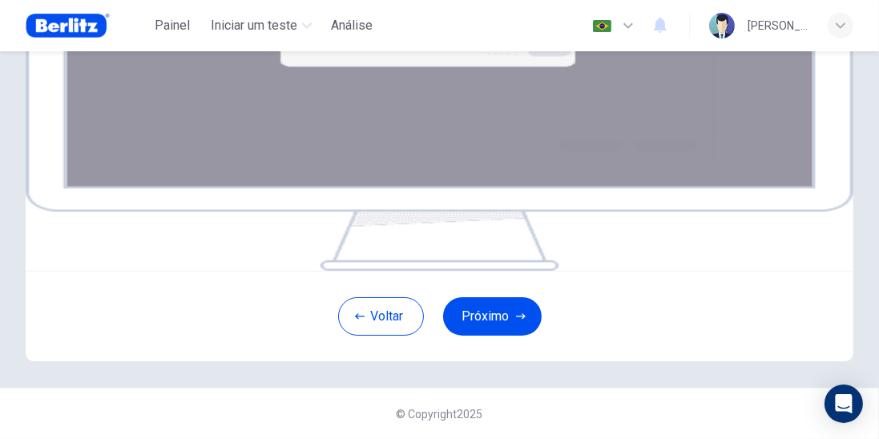
scroll to position [361, 0]
click at [481, 309] on button "Próximo" at bounding box center [492, 316] width 99 height 38
click at [491, 330] on button "Próximo" at bounding box center [492, 316] width 99 height 38
click at [487, 327] on button "Próximo" at bounding box center [492, 316] width 99 height 38
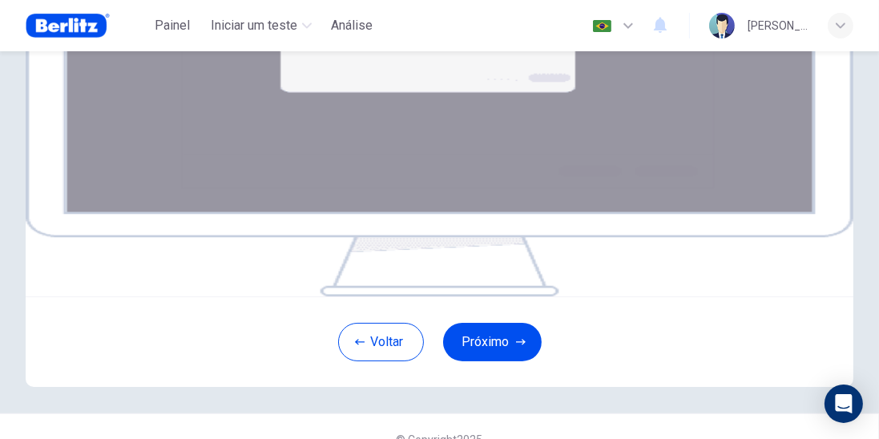
scroll to position [0, 0]
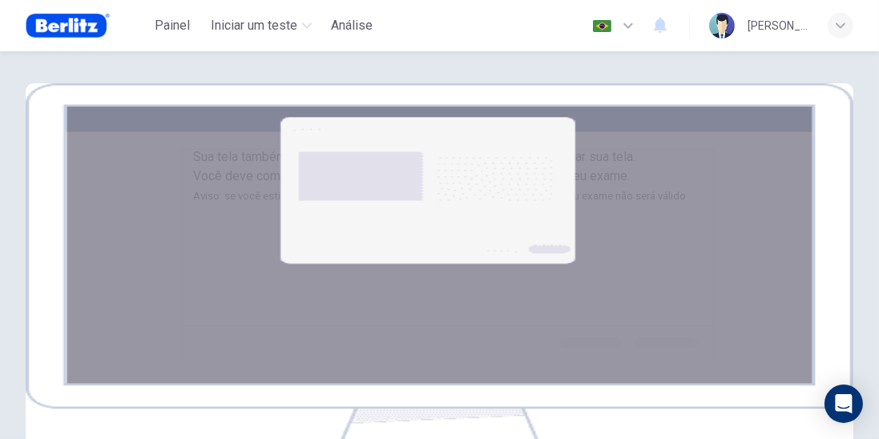
click at [348, 203] on span "Clique no botão Avançar para selecionar sua tela. Você deve compartilhar sua te…" at bounding box center [439, 176] width 493 height 54
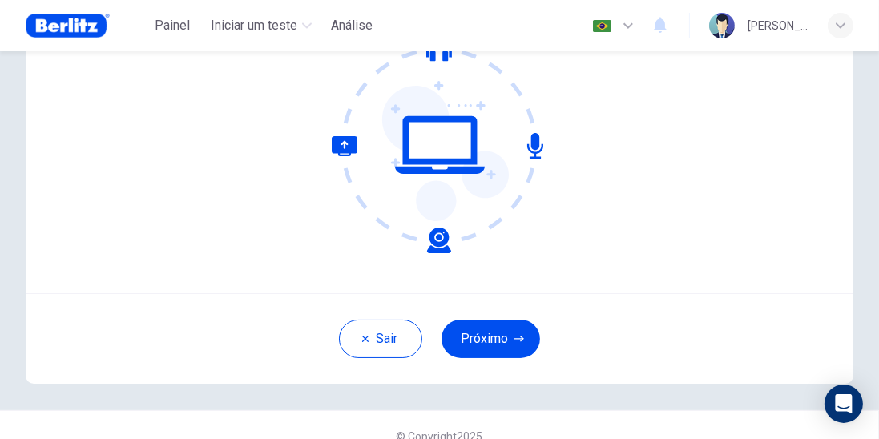
scroll to position [180, 0]
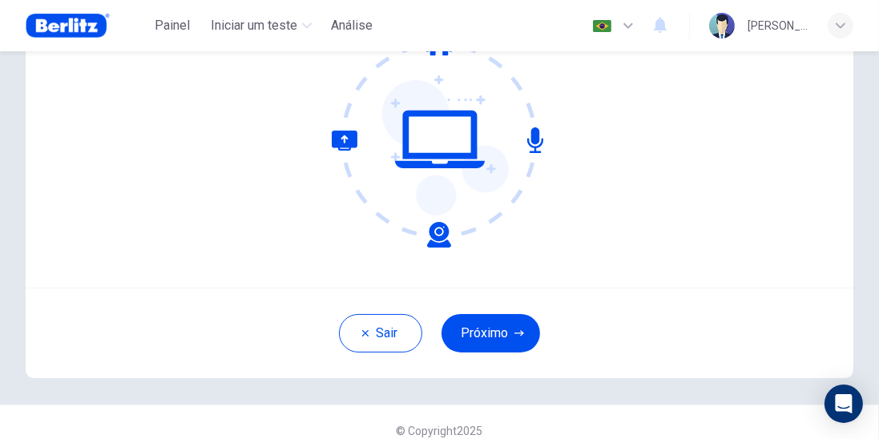
click at [469, 331] on button "Próximo" at bounding box center [491, 333] width 99 height 38
